Goal: Communication & Community: Answer question/provide support

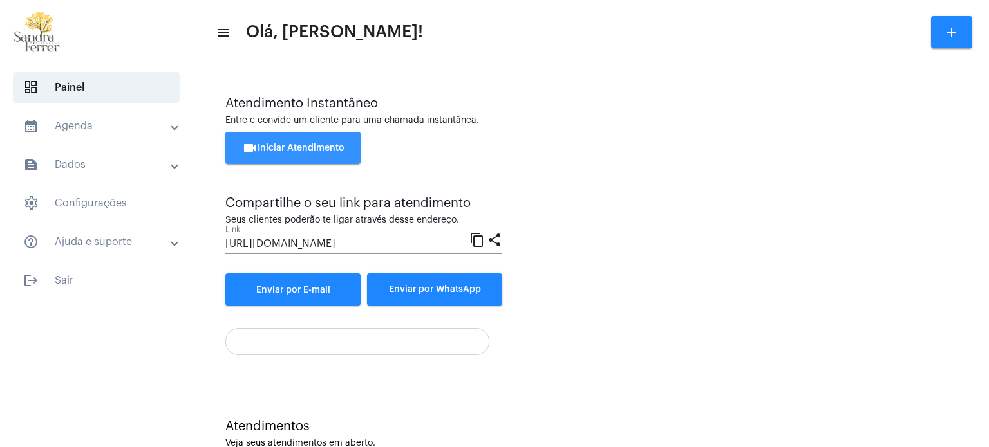
click at [278, 142] on button "videocam Iniciar Atendimento" at bounding box center [292, 148] width 135 height 32
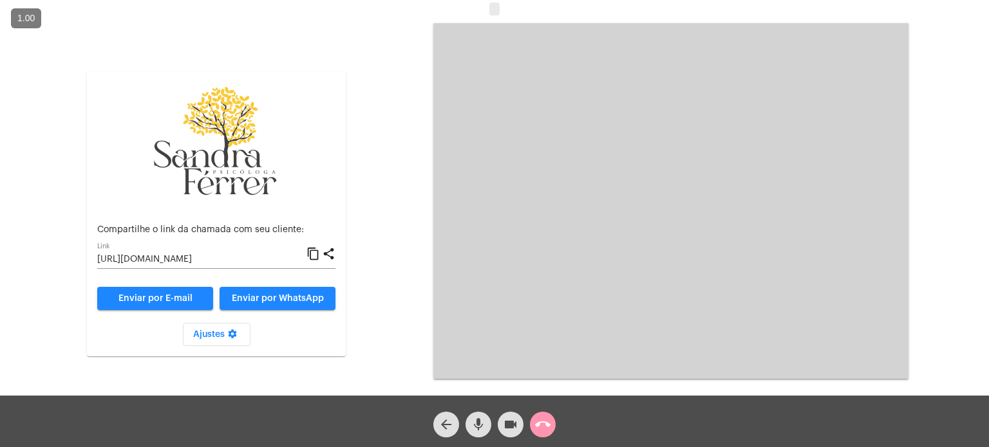
click at [314, 254] on mat-icon "content_copy" at bounding box center [313, 254] width 14 height 15
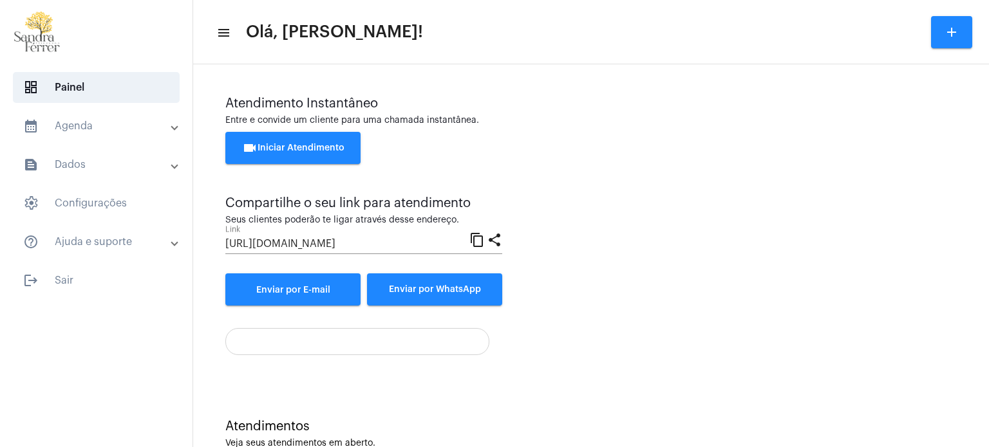
click at [260, 148] on span "videocam Iniciar Atendimento" at bounding box center [293, 148] width 102 height 9
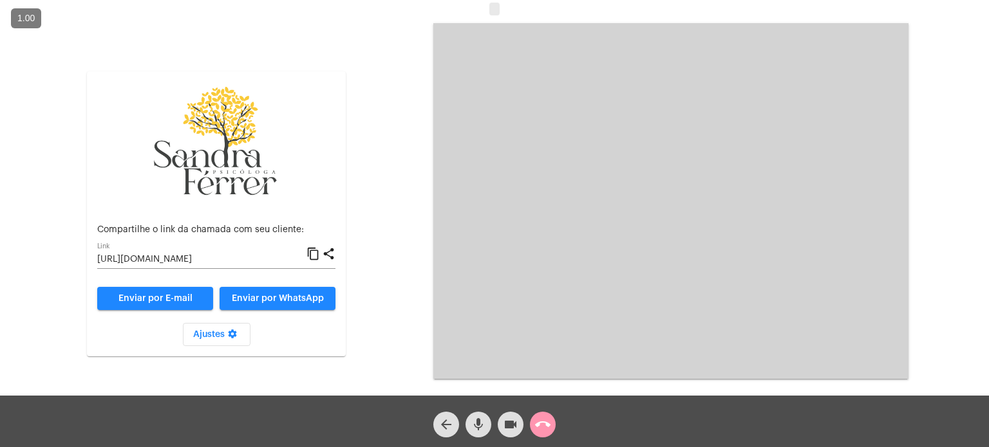
click at [313, 256] on mat-icon "content_copy" at bounding box center [313, 254] width 14 height 15
